Goal: Task Accomplishment & Management: Manage account settings

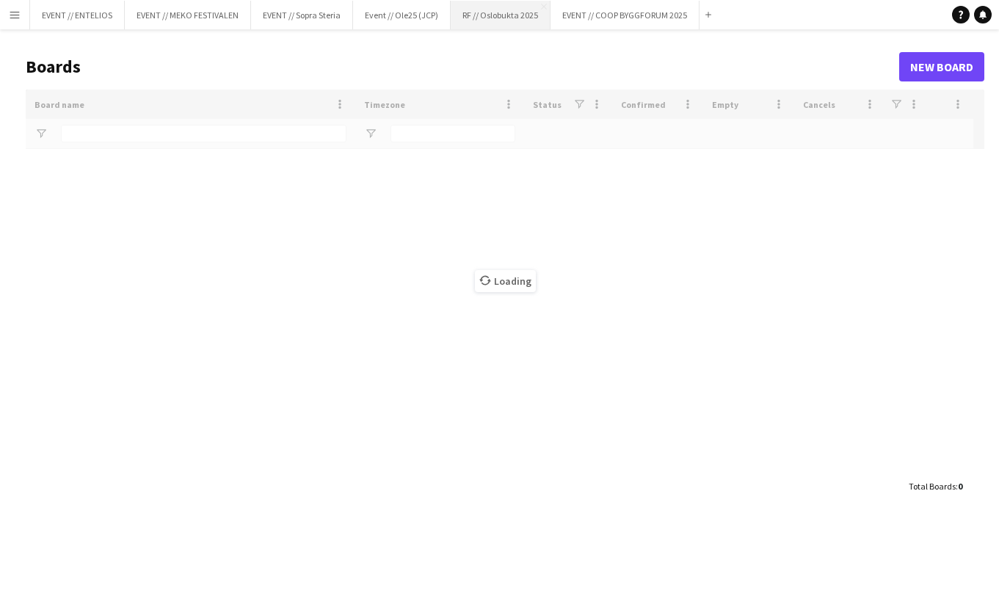
type input "*******"
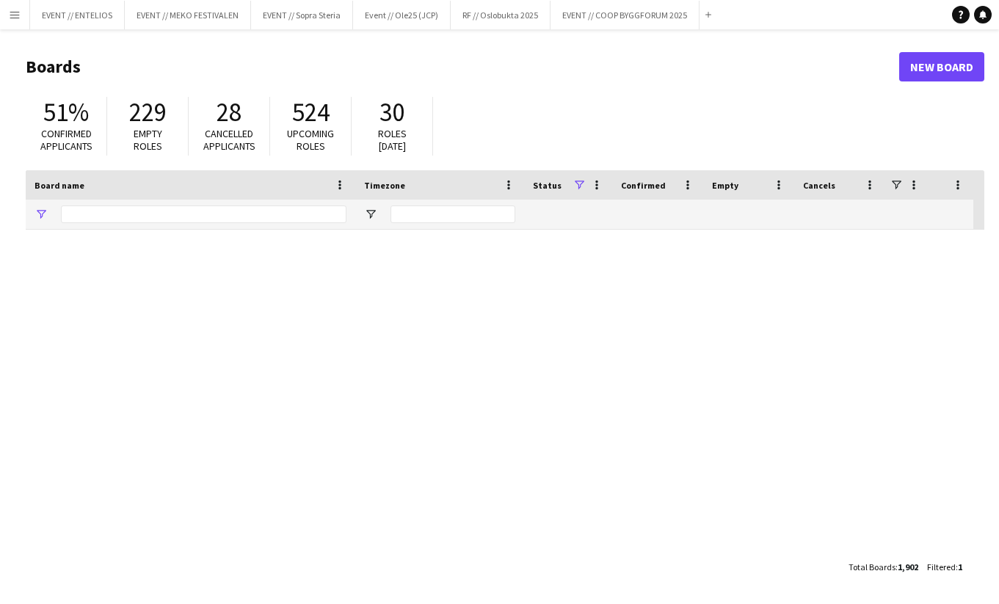
type input "*******"
click at [24, 18] on button "Menu" at bounding box center [14, 14] width 29 height 29
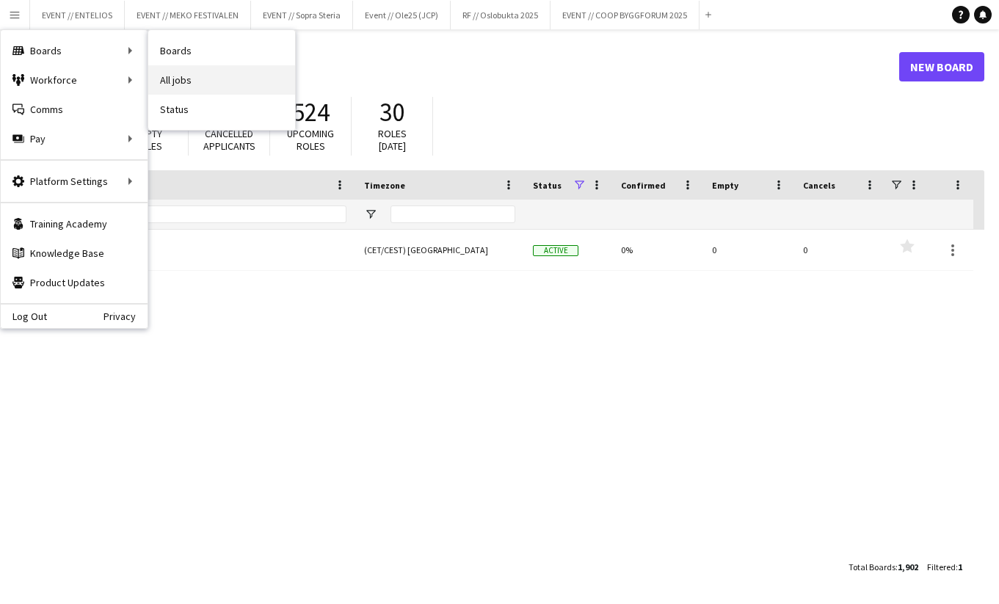
click at [182, 73] on link "All jobs" at bounding box center [221, 79] width 147 height 29
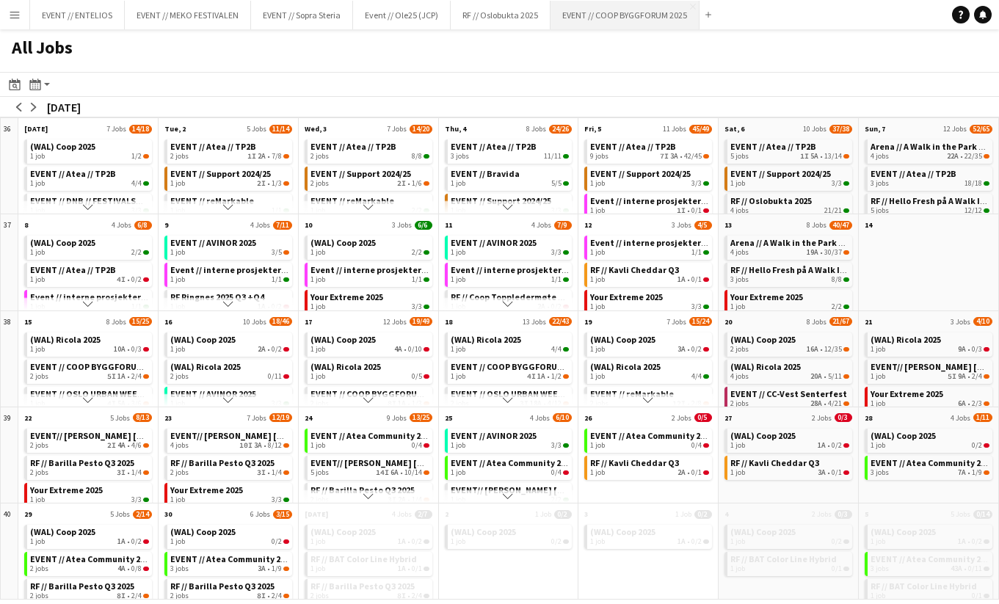
click at [569, 10] on button "EVENT // COOP BYGGFORUM 2025 Close" at bounding box center [624, 15] width 149 height 29
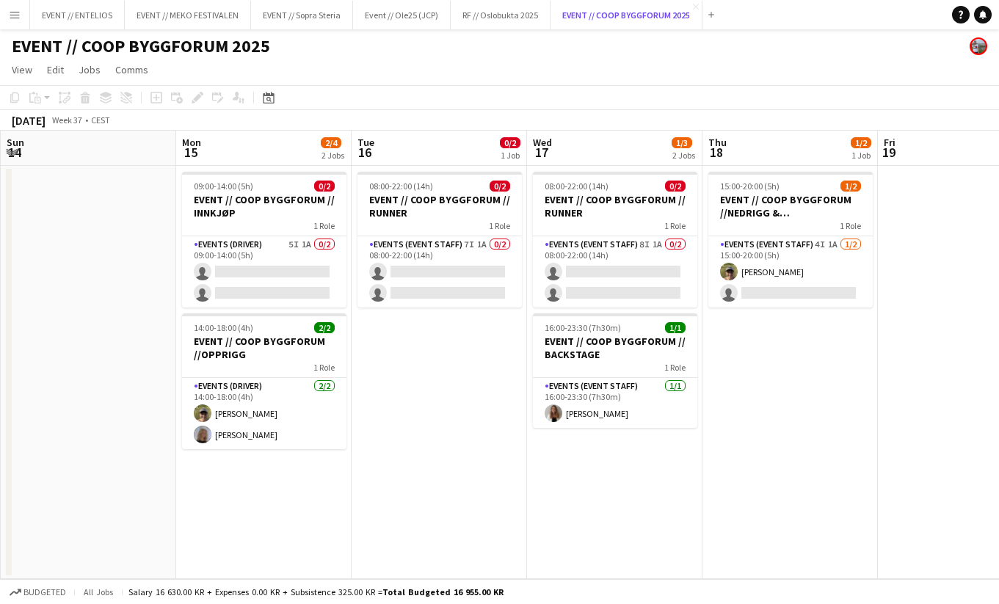
scroll to position [0, 364]
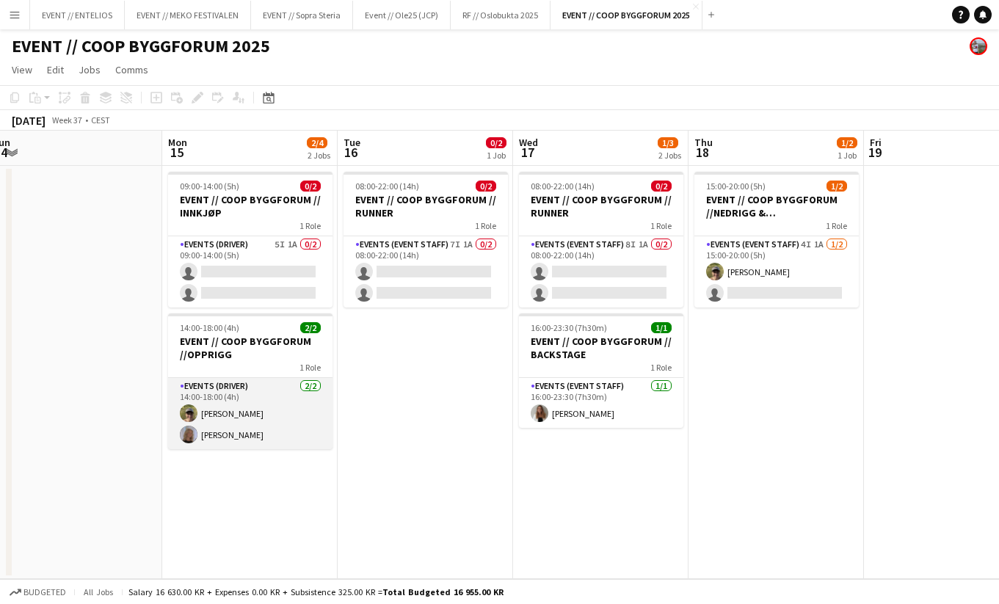
click at [236, 425] on app-card-role "Events (Driver) 2/2 14:00-18:00 (4h) Martin Storrøsæter Maria Egeland" at bounding box center [250, 413] width 164 height 71
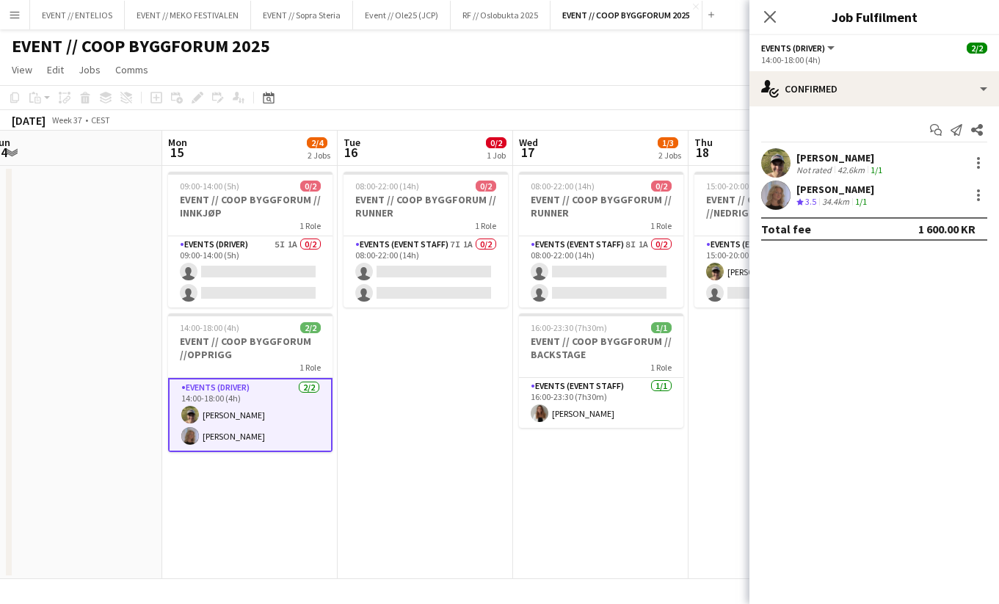
click at [816, 159] on div "Martin Storrøsæter" at bounding box center [840, 157] width 89 height 13
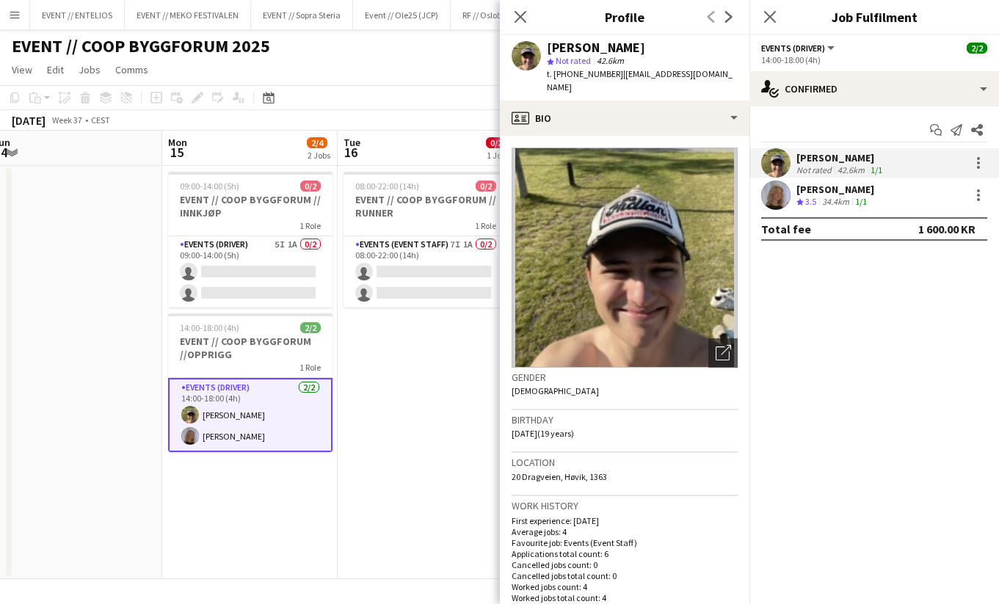
click at [846, 193] on div "Maria Egeland" at bounding box center [835, 189] width 78 height 13
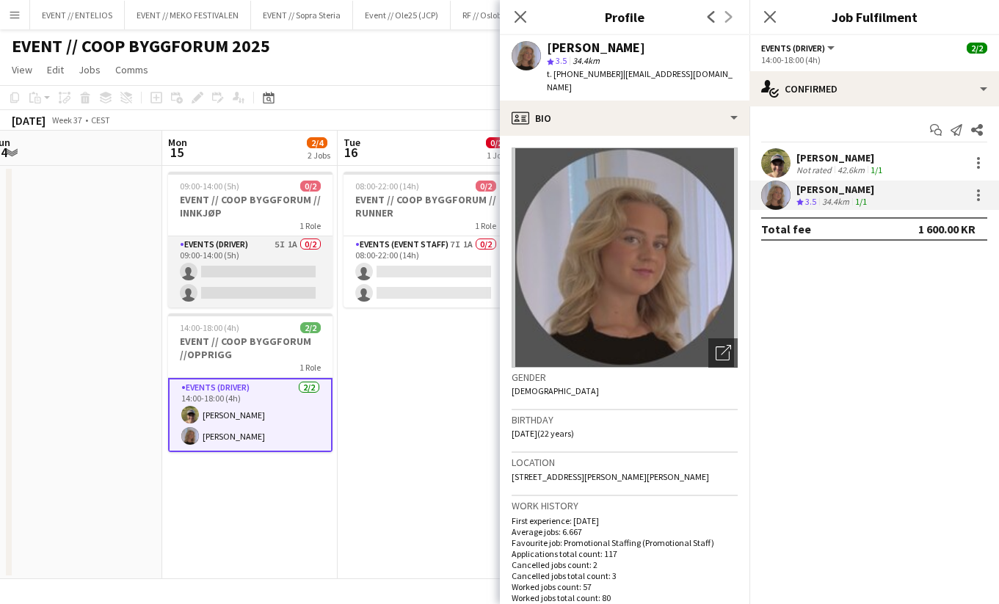
click at [270, 294] on app-card-role "Events (Driver) 5I 1A 0/2 09:00-14:00 (5h) single-neutral-actions single-neutra…" at bounding box center [250, 271] width 164 height 71
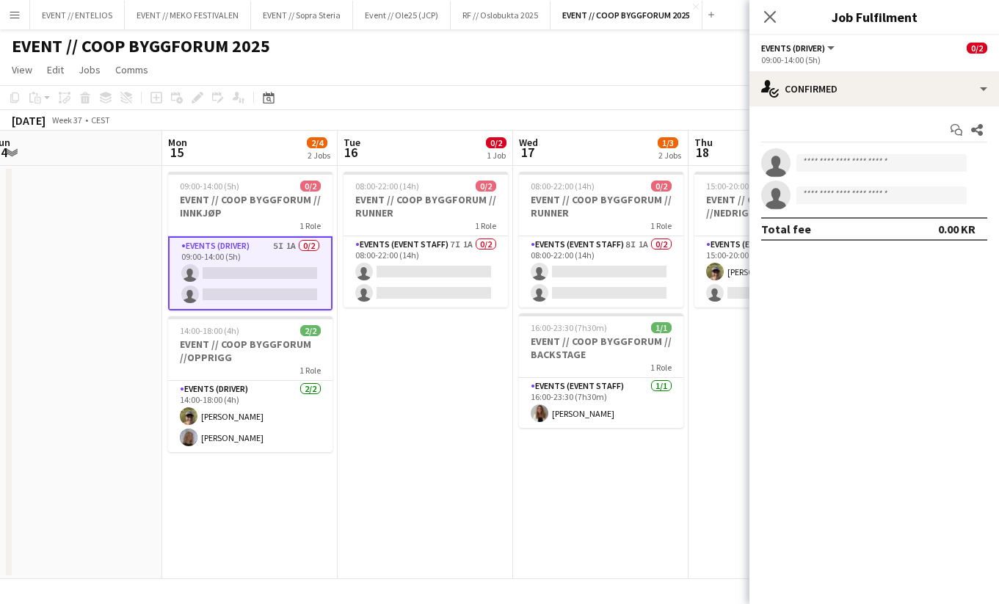
click at [838, 109] on div "Start chat Share single-neutral-actions single-neutral-actions Total fee 0.00 KR" at bounding box center [874, 179] width 250 height 146
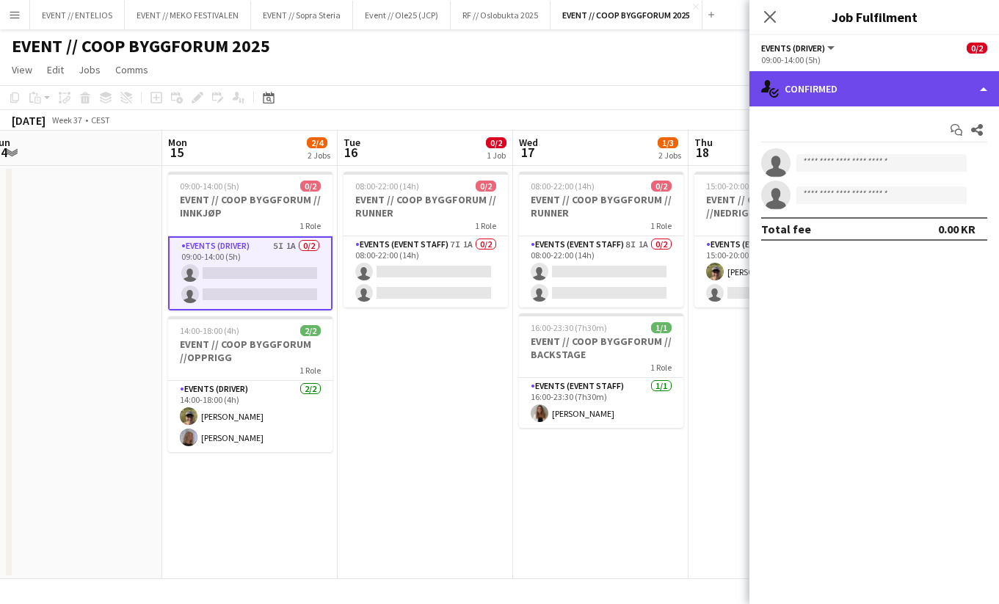
click at [825, 96] on div "single-neutral-actions-check-2 Confirmed" at bounding box center [874, 88] width 250 height 35
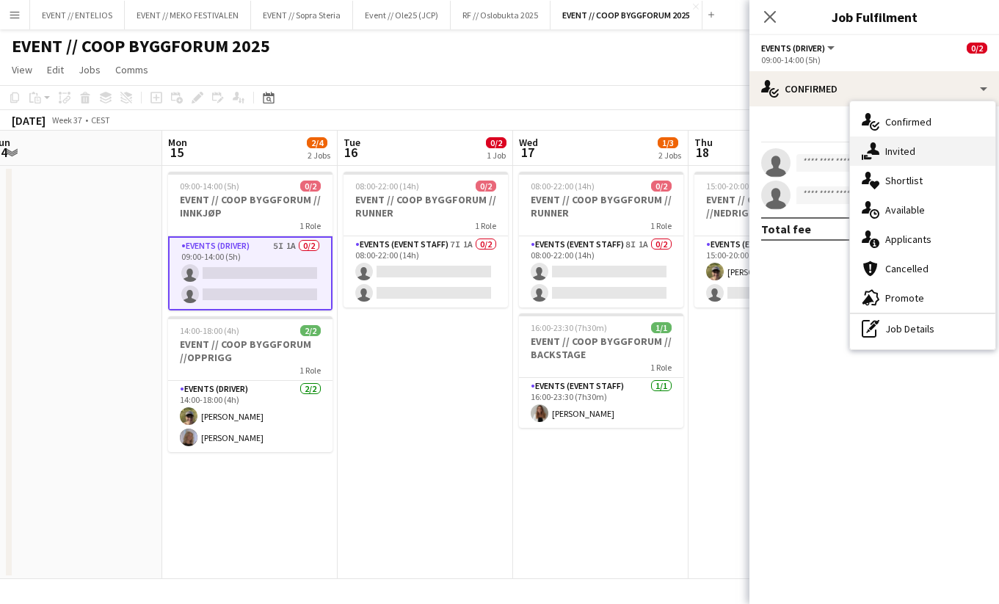
click at [911, 159] on div "single-neutral-actions-share-1 Invited" at bounding box center [922, 151] width 145 height 29
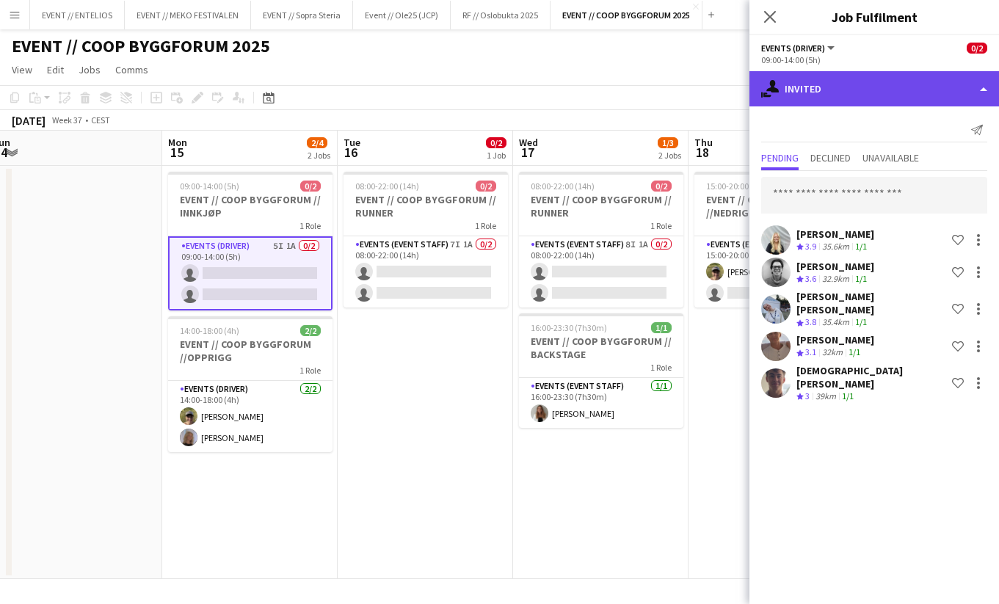
click at [815, 79] on div "single-neutral-actions-share-1 Invited" at bounding box center [874, 88] width 250 height 35
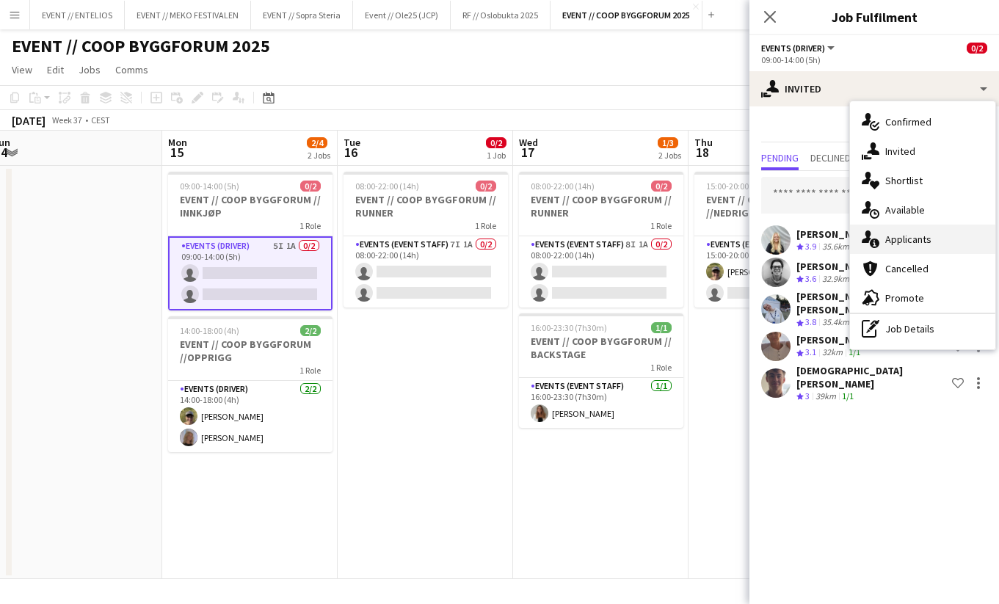
click at [915, 241] on div "single-neutral-actions-information Applicants" at bounding box center [922, 239] width 145 height 29
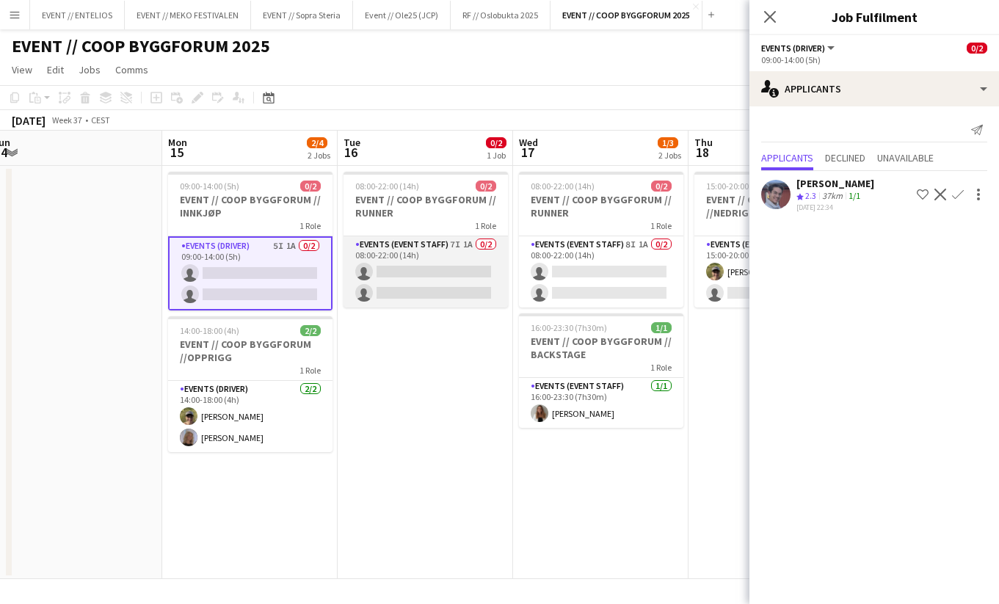
click at [427, 294] on app-card-role "Events (Event Staff) 7I 1A 0/2 08:00-22:00 (14h) single-neutral-actions single-…" at bounding box center [426, 271] width 164 height 71
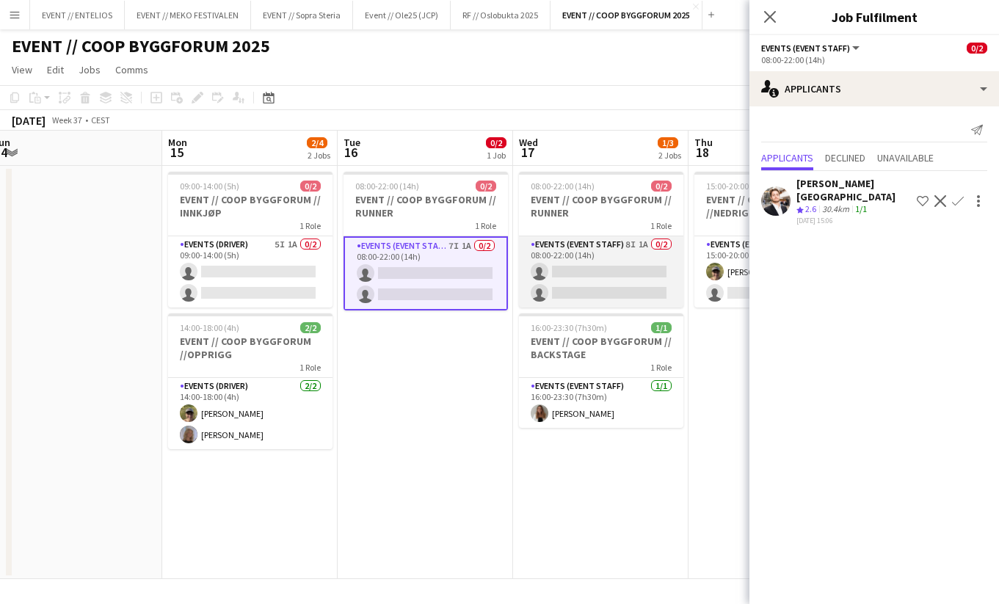
click at [574, 289] on app-card-role "Events (Event Staff) 8I 1A 0/2 08:00-22:00 (14h) single-neutral-actions single-…" at bounding box center [601, 271] width 164 height 71
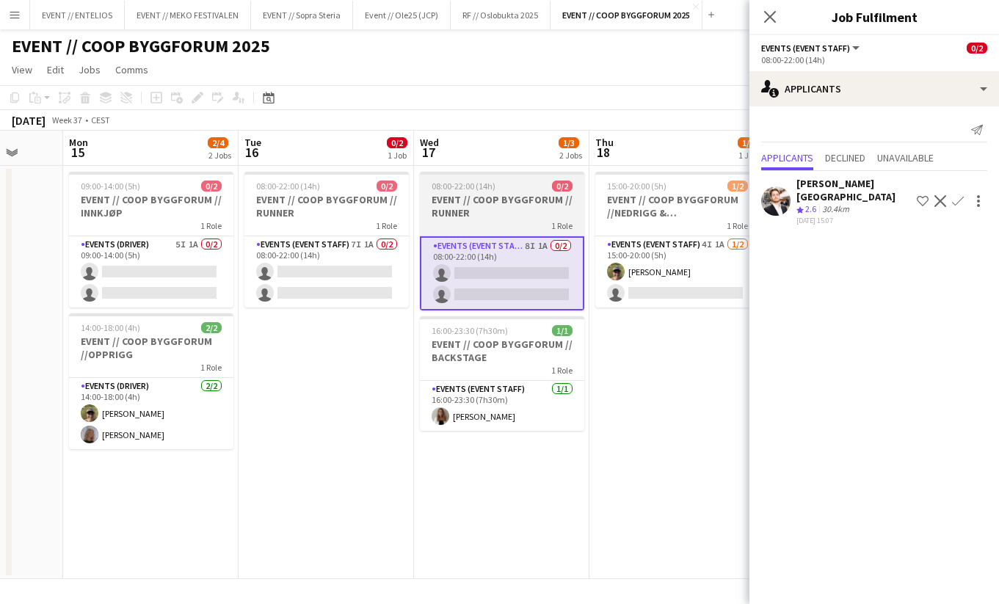
scroll to position [0, 468]
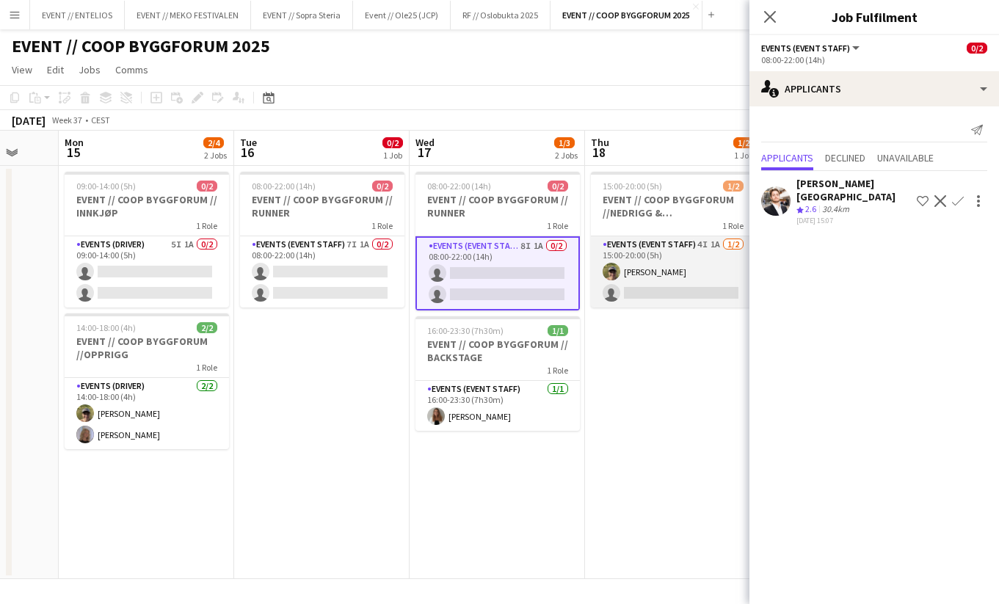
click at [669, 288] on app-card-role "Events (Event Staff) 4I 1A 1/2 15:00-20:00 (5h) Martin Storrøsæter single-neutr…" at bounding box center [673, 271] width 164 height 71
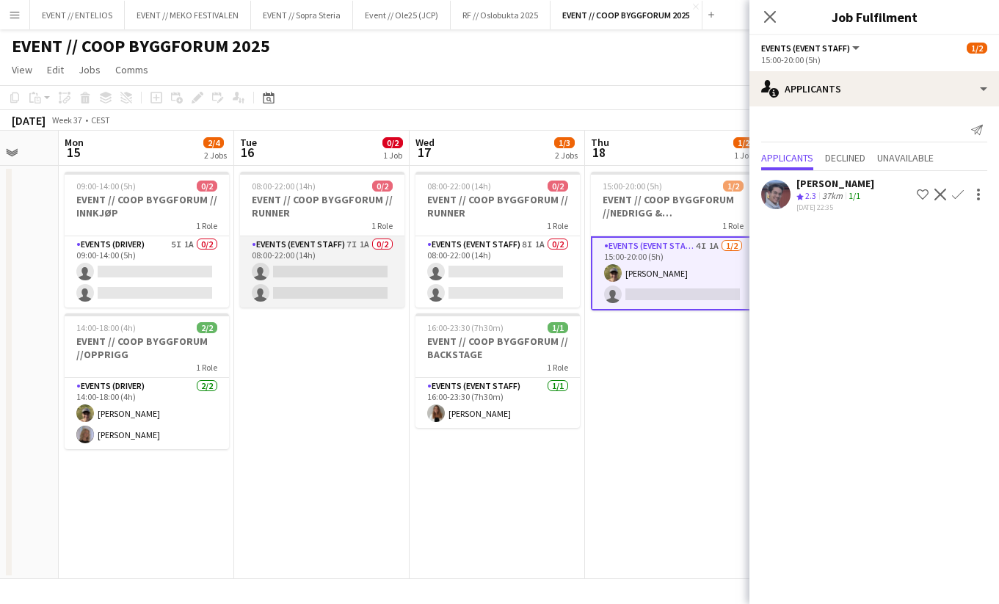
click at [337, 276] on app-card-role "Events (Event Staff) 7I 1A 0/2 08:00-22:00 (14h) single-neutral-actions single-…" at bounding box center [322, 271] width 164 height 71
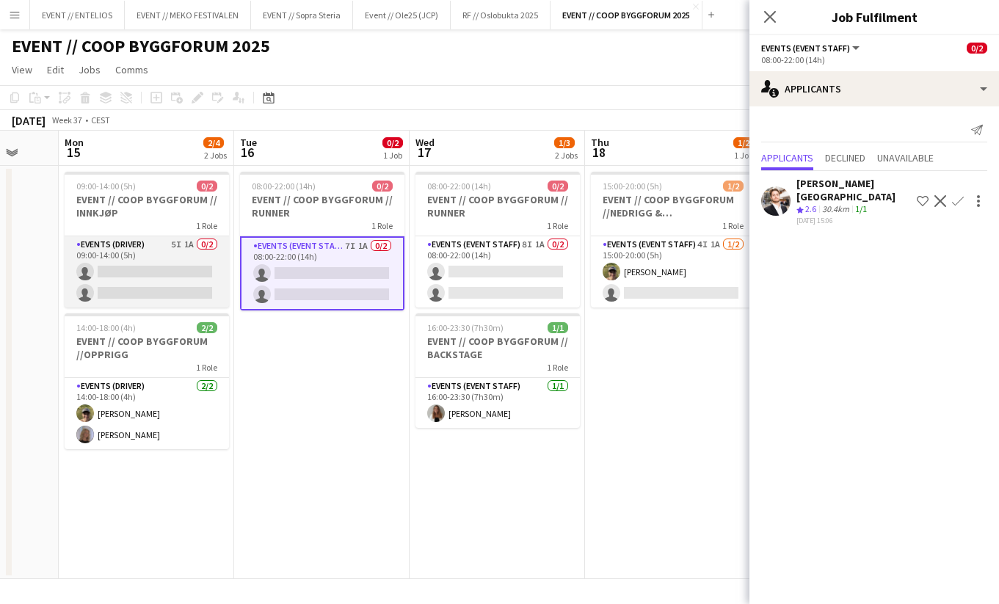
click at [207, 278] on app-card-role "Events (Driver) 5I 1A 0/2 09:00-14:00 (5h) single-neutral-actions single-neutra…" at bounding box center [147, 271] width 164 height 71
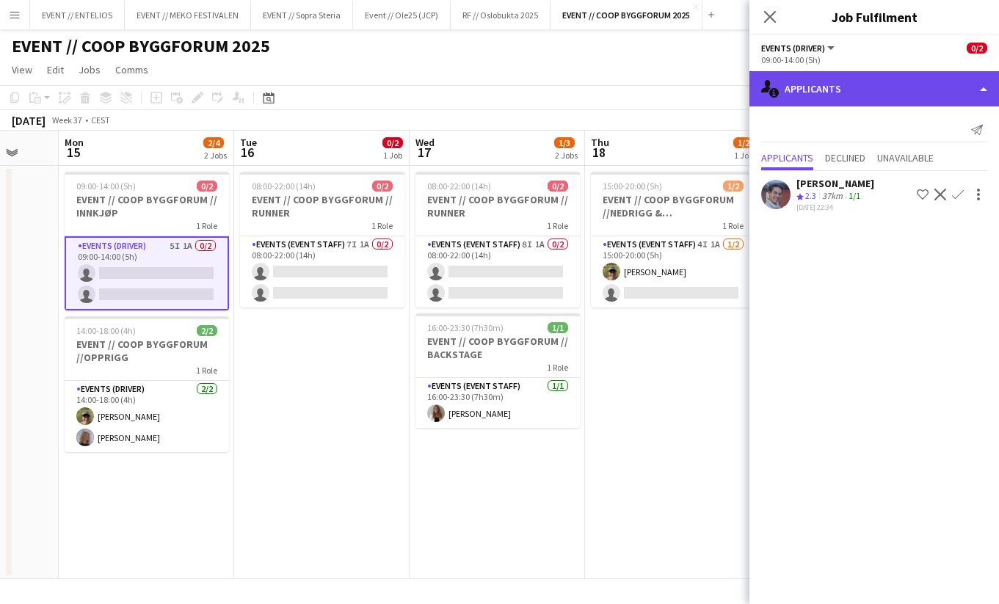
click at [799, 102] on div "single-neutral-actions-information Applicants" at bounding box center [874, 88] width 250 height 35
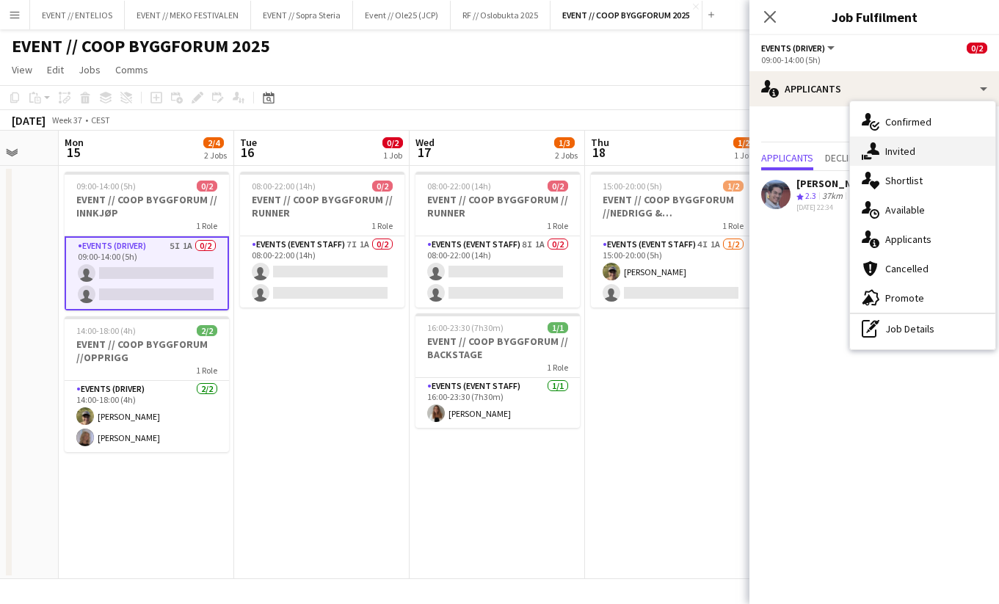
click at [893, 151] on div "single-neutral-actions-share-1 Invited" at bounding box center [922, 151] width 145 height 29
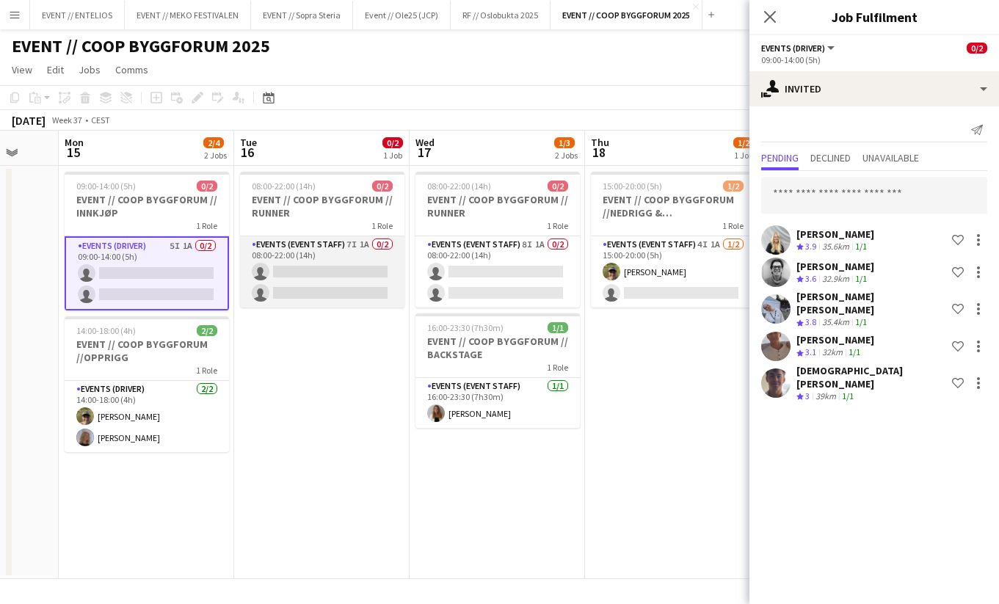
click at [309, 277] on app-card-role "Events (Event Staff) 7I 1A 0/2 08:00-22:00 (14h) single-neutral-actions single-…" at bounding box center [322, 271] width 164 height 71
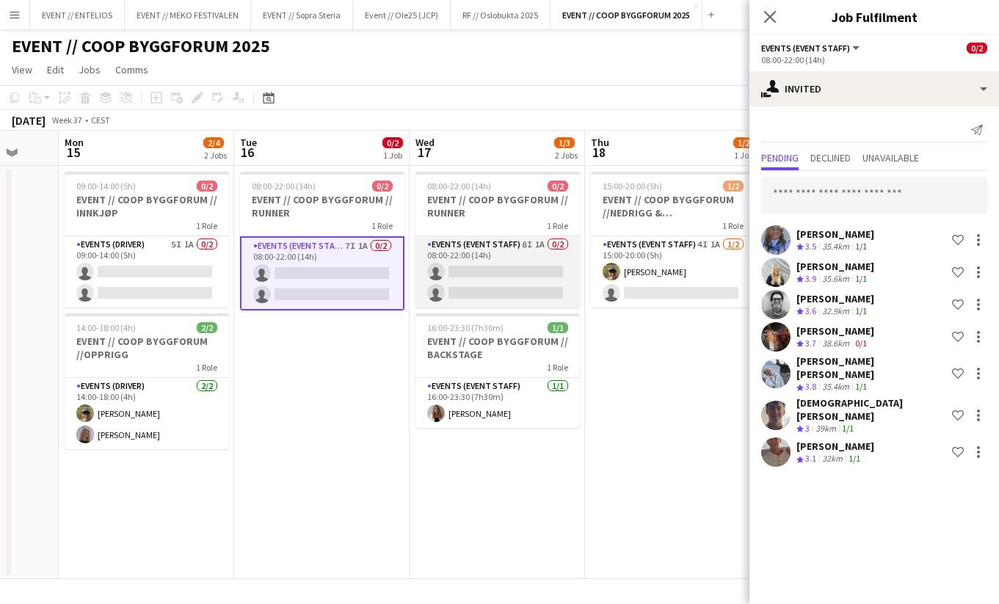
click at [517, 268] on app-card-role "Events (Event Staff) 8I 1A 0/2 08:00-22:00 (14h) single-neutral-actions single-…" at bounding box center [497, 271] width 164 height 71
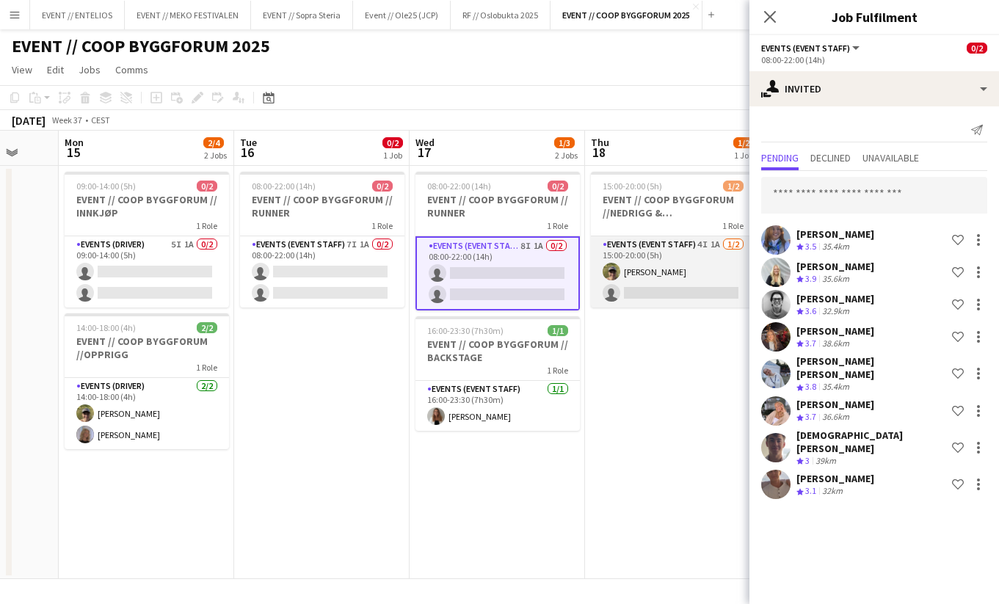
click at [646, 291] on app-card-role "Events (Event Staff) 4I 1A 1/2 15:00-20:00 (5h) Martin Storrøsæter single-neutr…" at bounding box center [673, 271] width 164 height 71
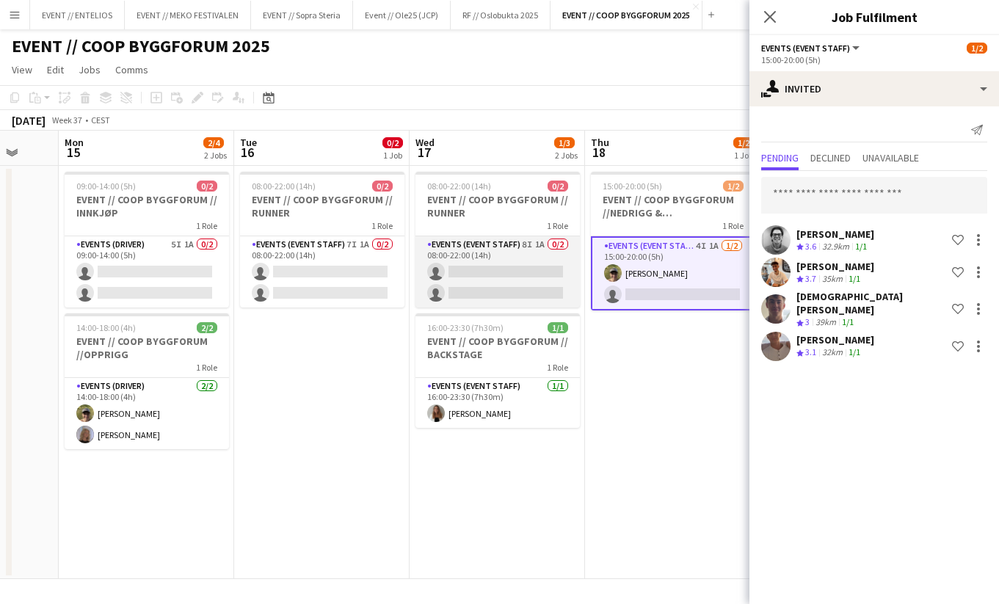
click at [534, 291] on app-card-role "Events (Event Staff) 8I 1A 0/2 08:00-22:00 (14h) single-neutral-actions single-…" at bounding box center [497, 271] width 164 height 71
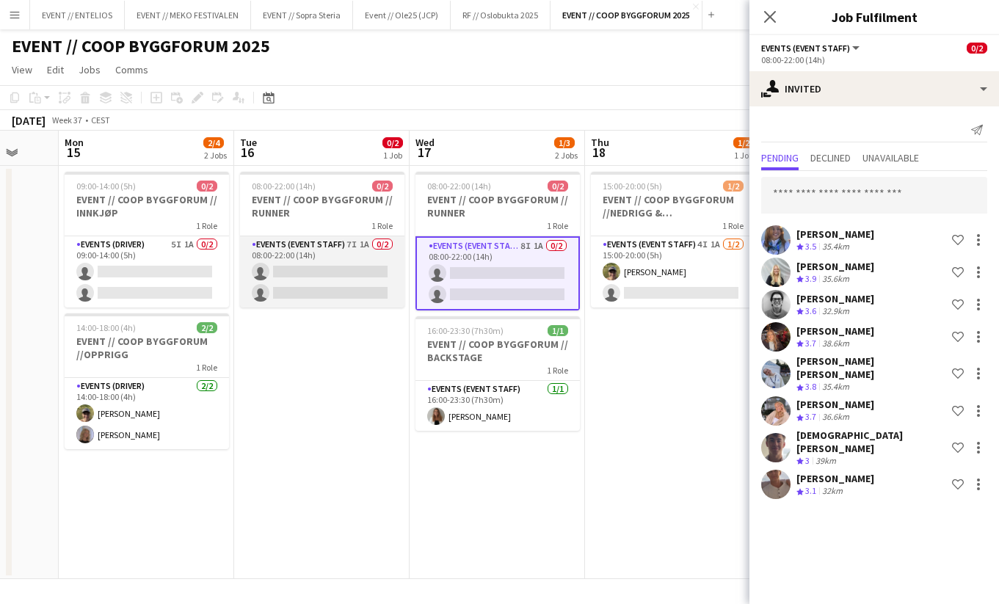
click at [374, 283] on app-card-role "Events (Event Staff) 7I 1A 0/2 08:00-22:00 (14h) single-neutral-actions single-…" at bounding box center [322, 271] width 164 height 71
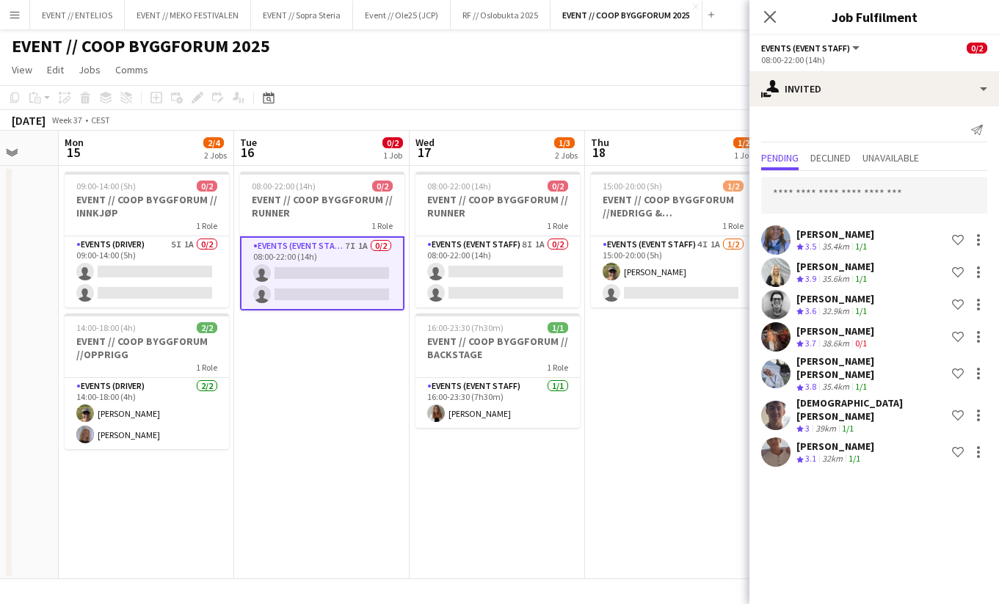
click at [318, 355] on app-date-cell "08:00-22:00 (14h) 0/2 EVENT // COOP BYGGFORUM // RUNNER 1 Role Events (Event St…" at bounding box center [321, 372] width 175 height 413
